Goal: Information Seeking & Learning: Learn about a topic

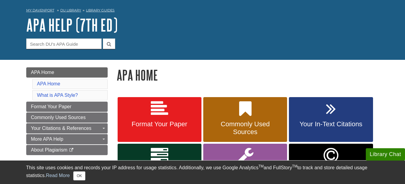
scroll to position [121, 0]
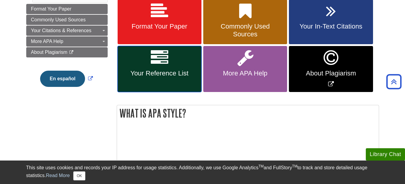
click at [155, 74] on span "Your Reference List" at bounding box center [159, 74] width 75 height 8
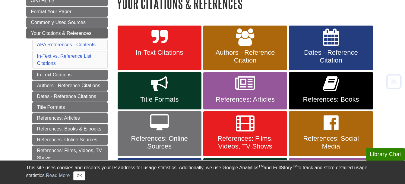
scroll to position [121, 0]
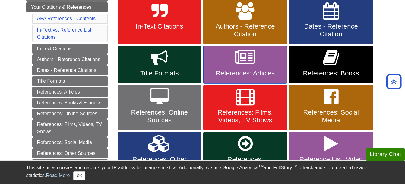
click at [259, 57] on link "References: Articles" at bounding box center [245, 64] width 84 height 37
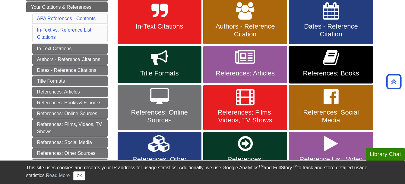
click at [306, 61] on link "References: Books" at bounding box center [331, 64] width 84 height 37
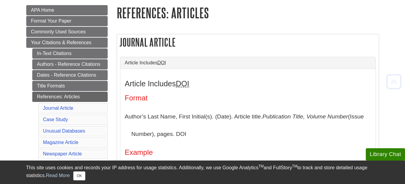
scroll to position [151, 0]
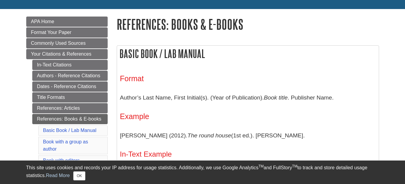
scroll to position [90, 0]
